Goal: Check status: Check status

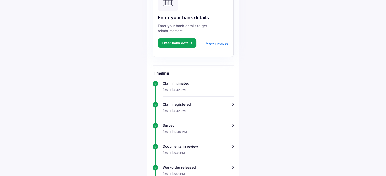
scroll to position [55, 0]
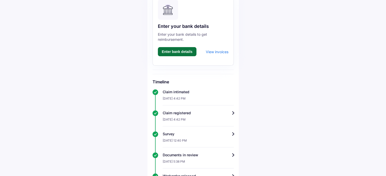
click at [177, 50] on button "Enter bank details" at bounding box center [177, 51] width 39 height 9
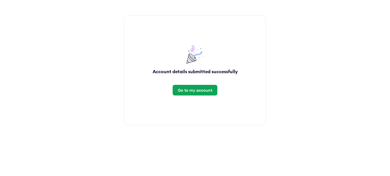
click at [201, 90] on div "Go to my account" at bounding box center [195, 91] width 35 height 6
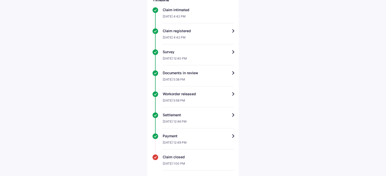
scroll to position [66, 0]
